Goal: Task Accomplishment & Management: Manage account settings

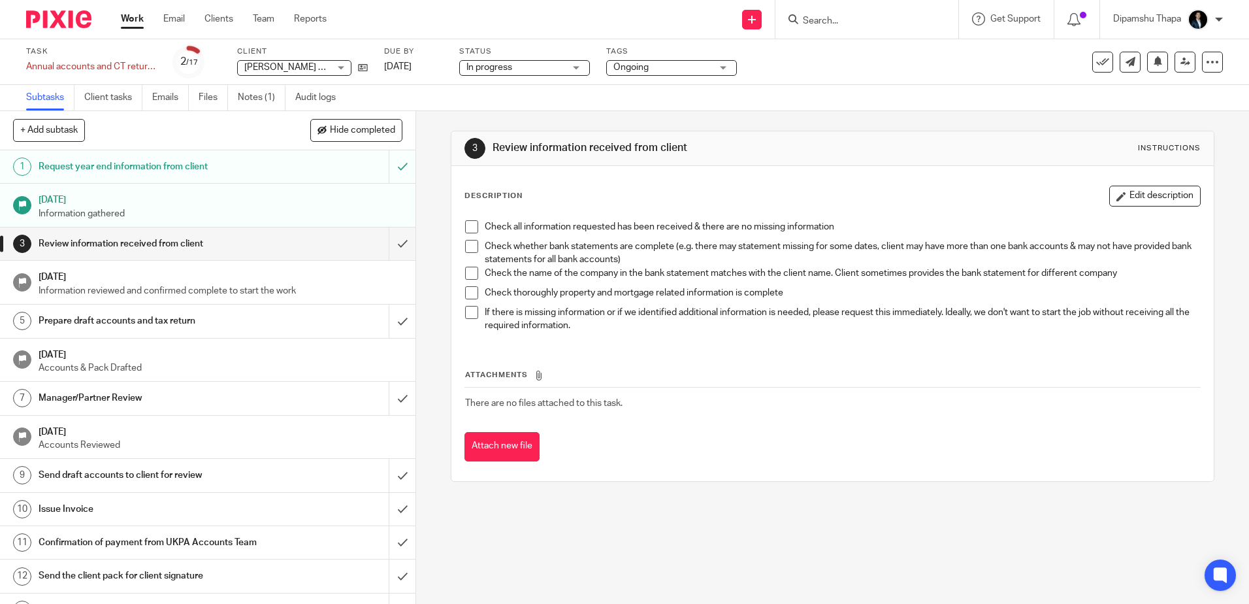
click at [45, 16] on img at bounding box center [58, 19] width 65 height 18
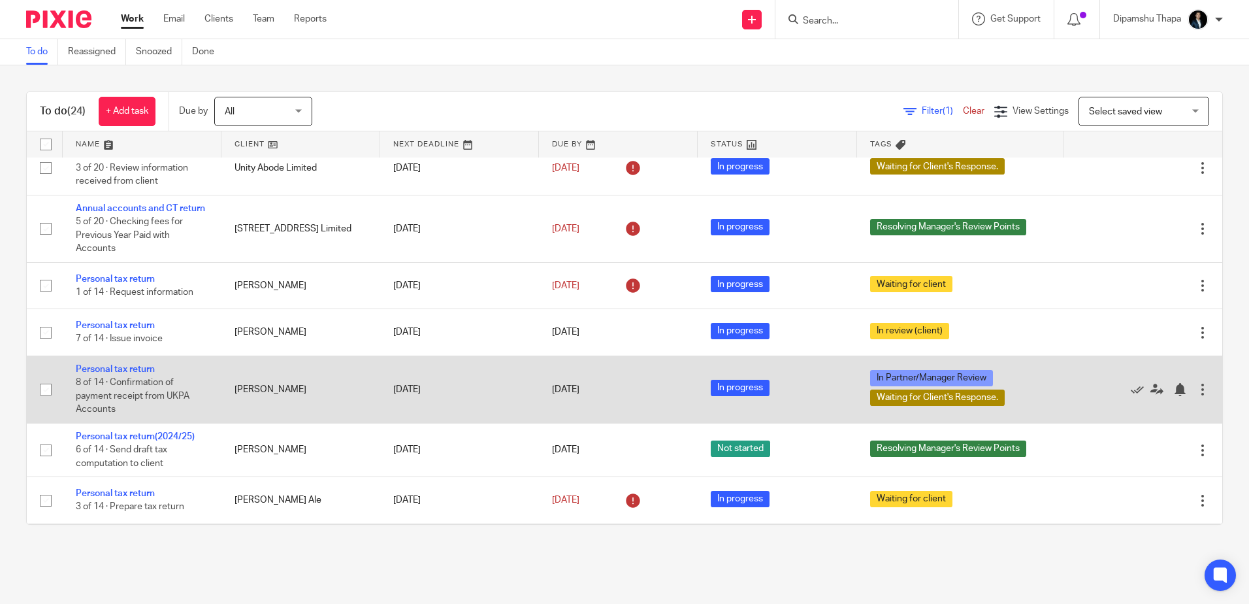
scroll to position [607, 0]
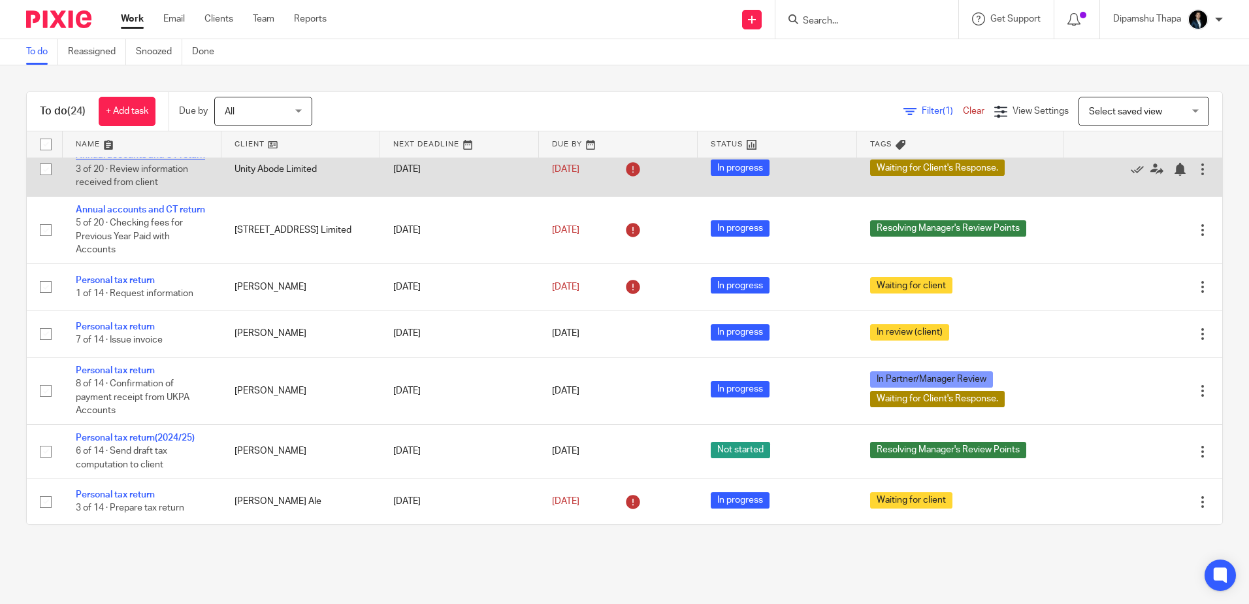
click at [124, 160] on link "Annual accounts and CT return" at bounding box center [140, 155] width 129 height 9
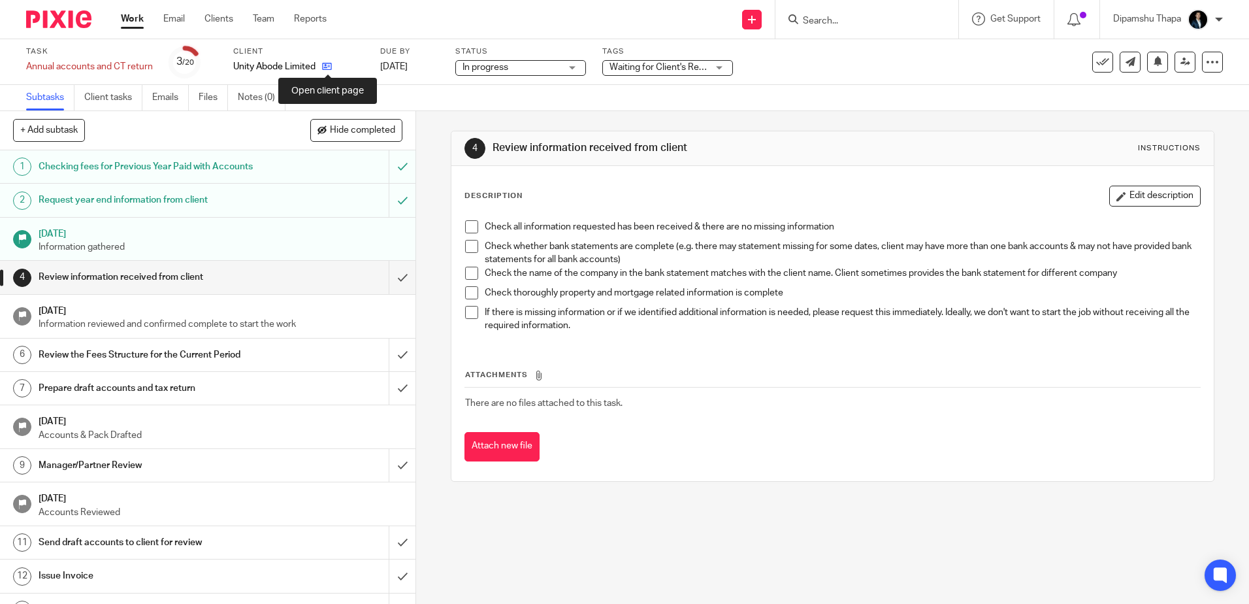
click at [328, 65] on icon at bounding box center [327, 66] width 10 height 10
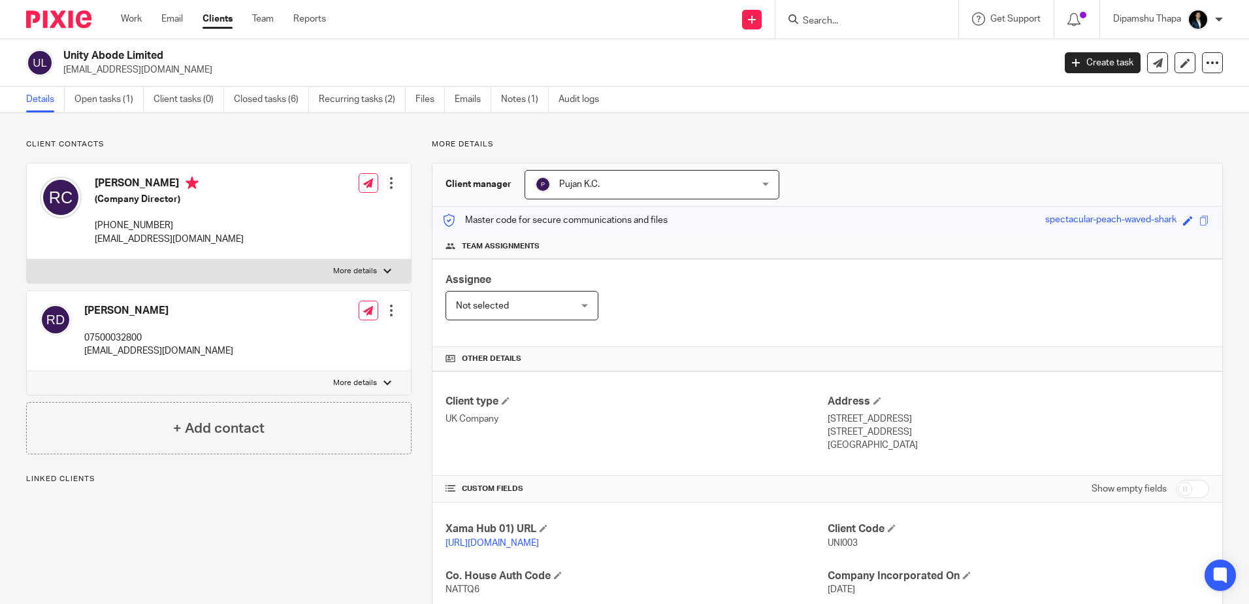
scroll to position [131, 0]
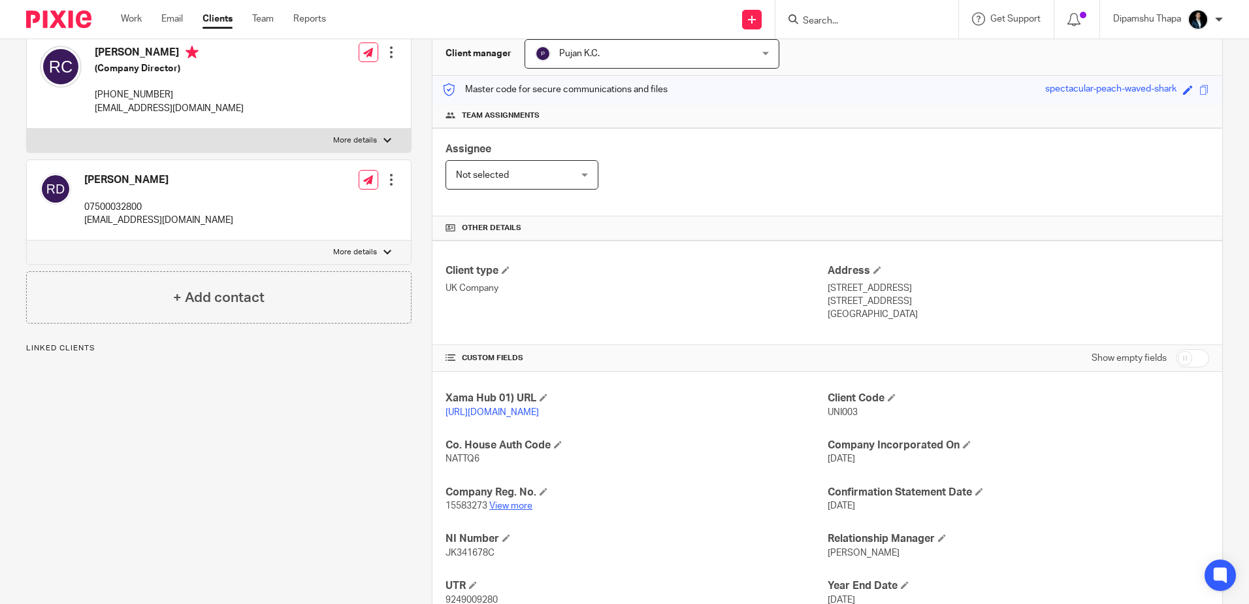
click at [515, 510] on link "View more" at bounding box center [510, 505] width 43 height 9
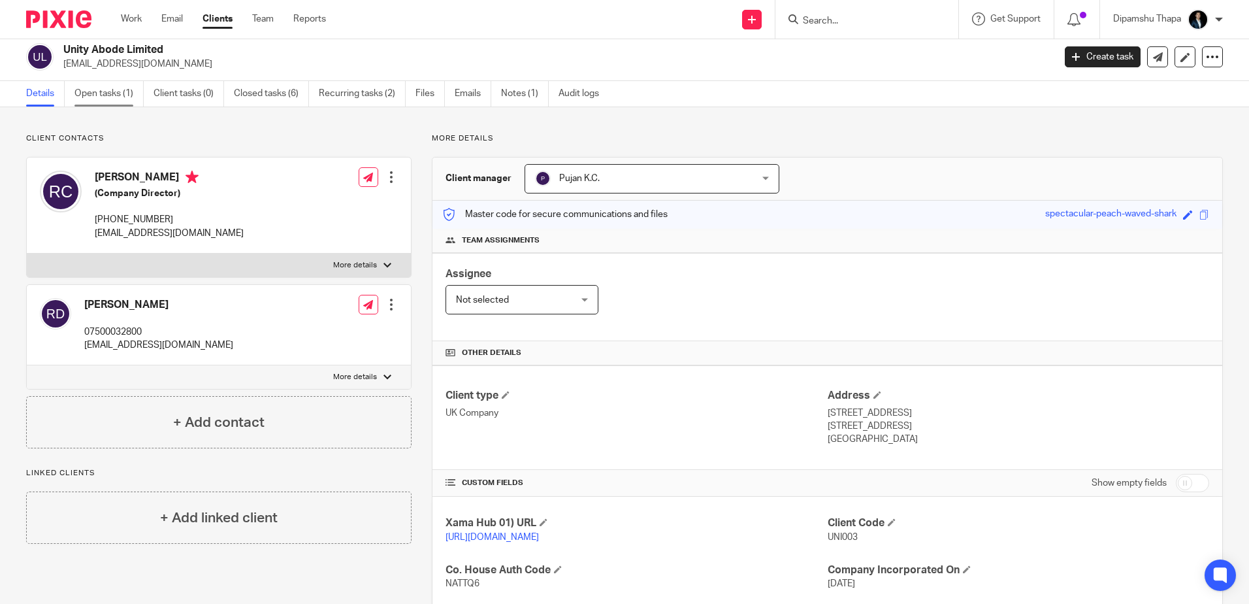
scroll to position [0, 0]
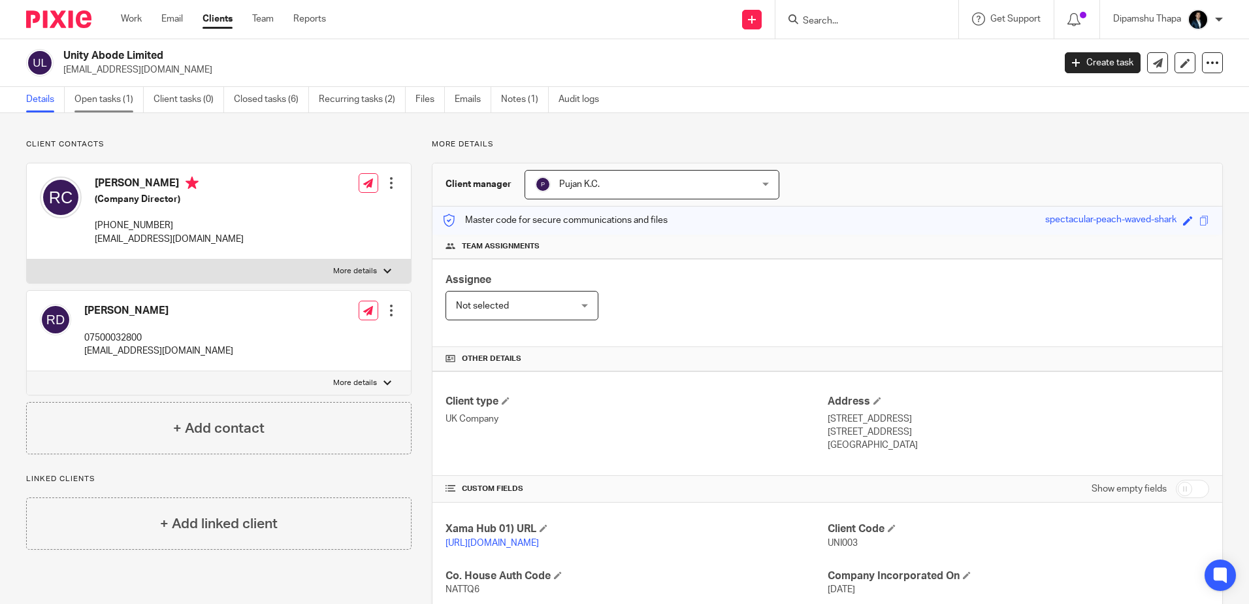
drag, startPoint x: 118, startPoint y: 101, endPoint x: 124, endPoint y: 102, distance: 6.6
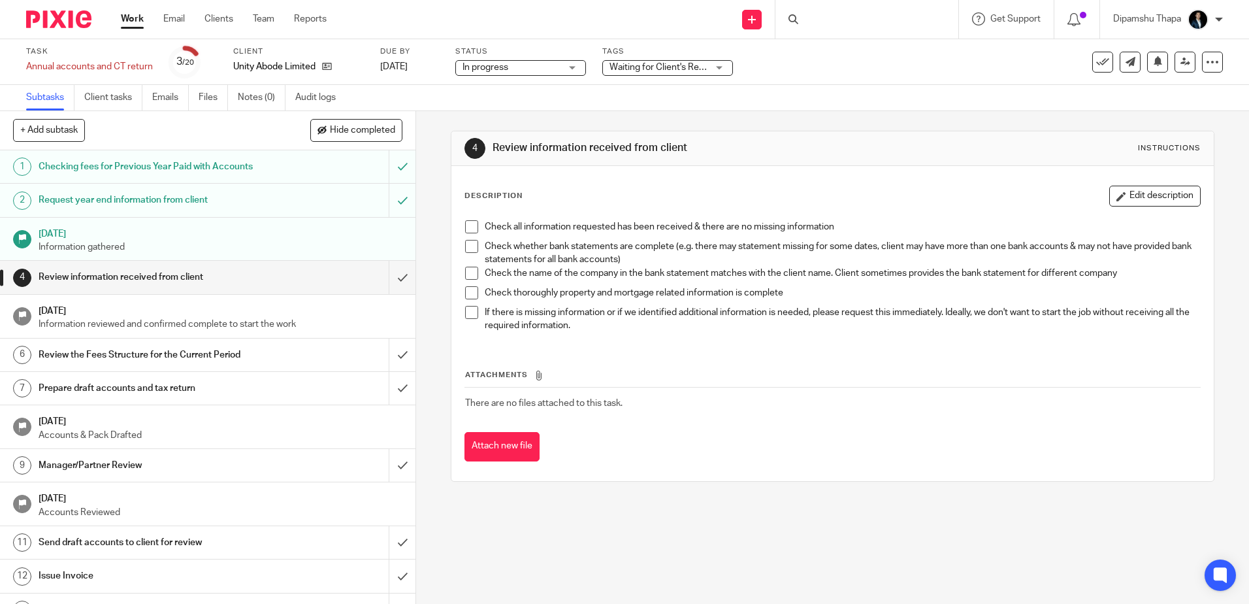
click at [41, 5] on div at bounding box center [54, 19] width 108 height 39
click at [44, 17] on img at bounding box center [58, 19] width 65 height 18
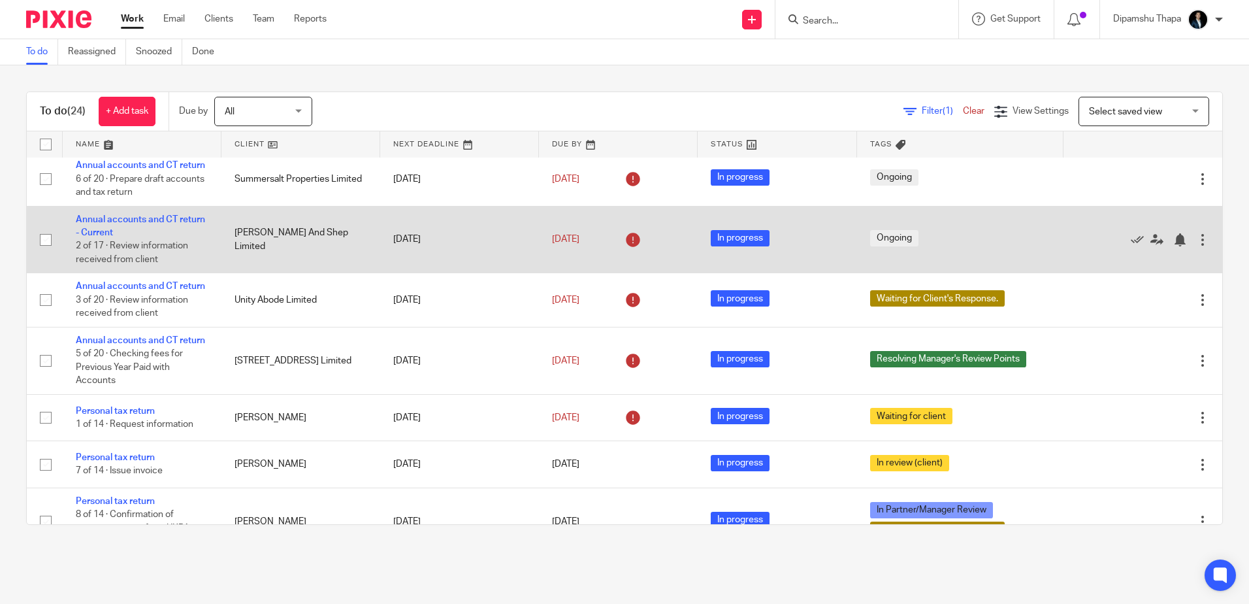
scroll to position [411, 0]
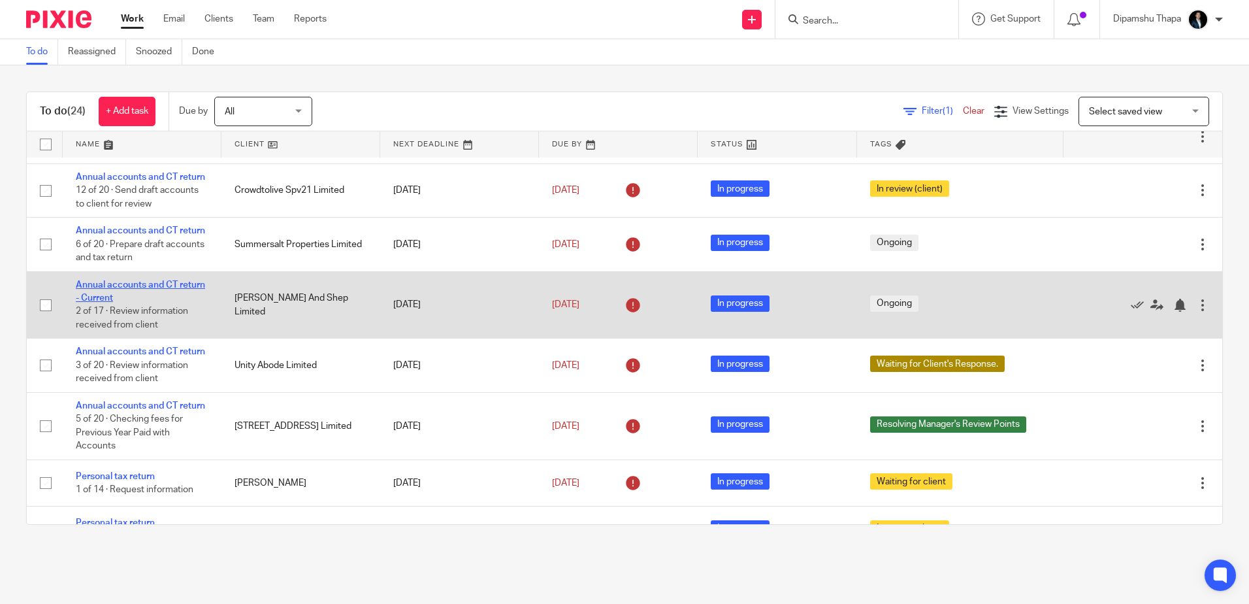
click at [108, 302] on link "Annual accounts and CT return - Current" at bounding box center [140, 291] width 129 height 22
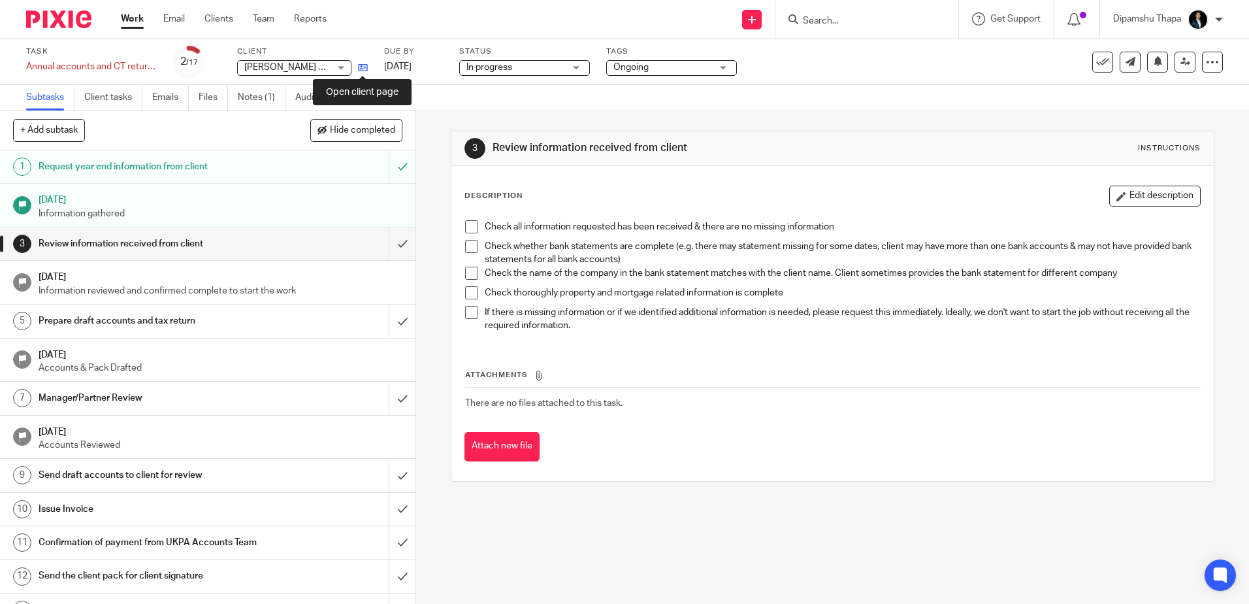
click at [364, 71] on icon at bounding box center [363, 68] width 10 height 10
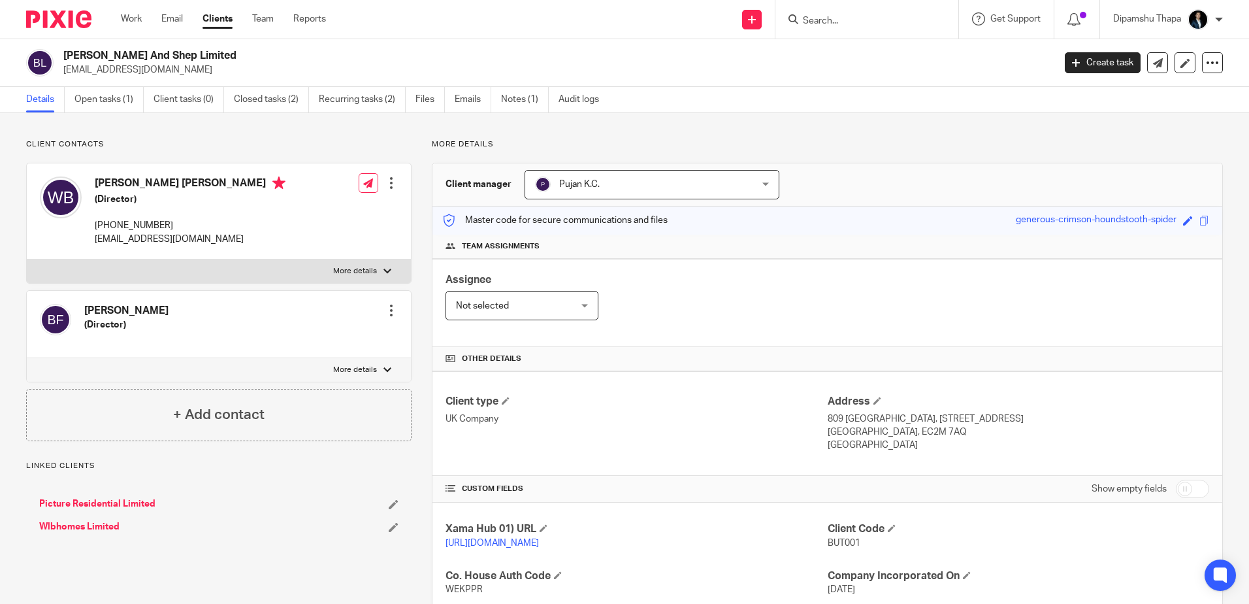
scroll to position [240, 0]
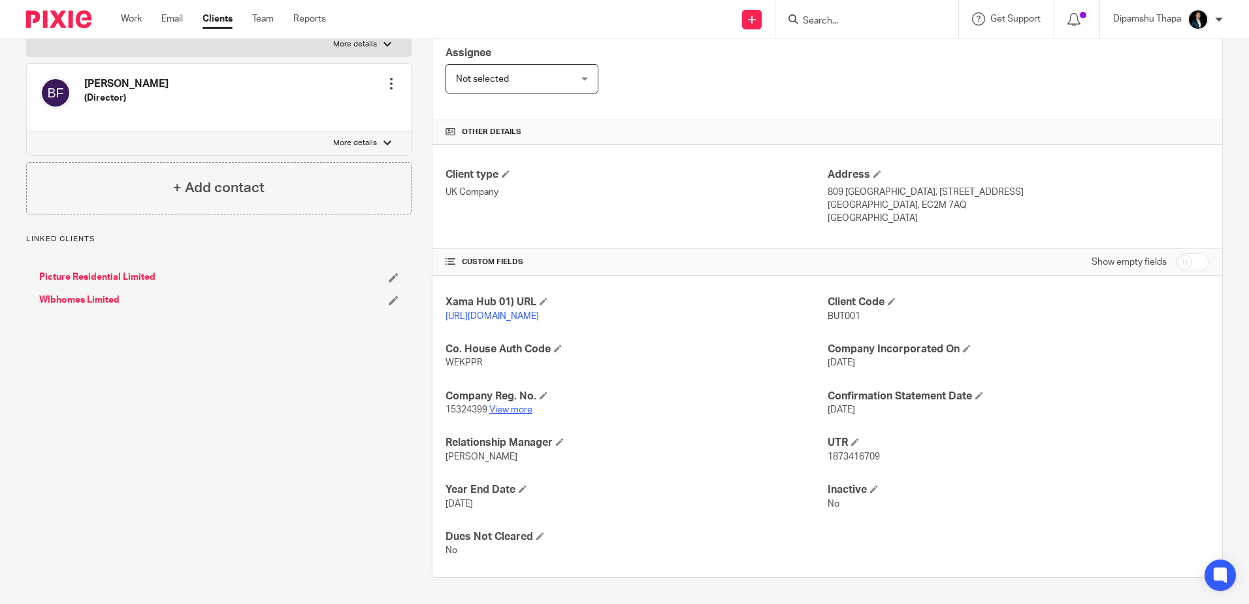
click at [520, 414] on link "View more" at bounding box center [510, 409] width 43 height 9
